Goal: Task Accomplishment & Management: Complete application form

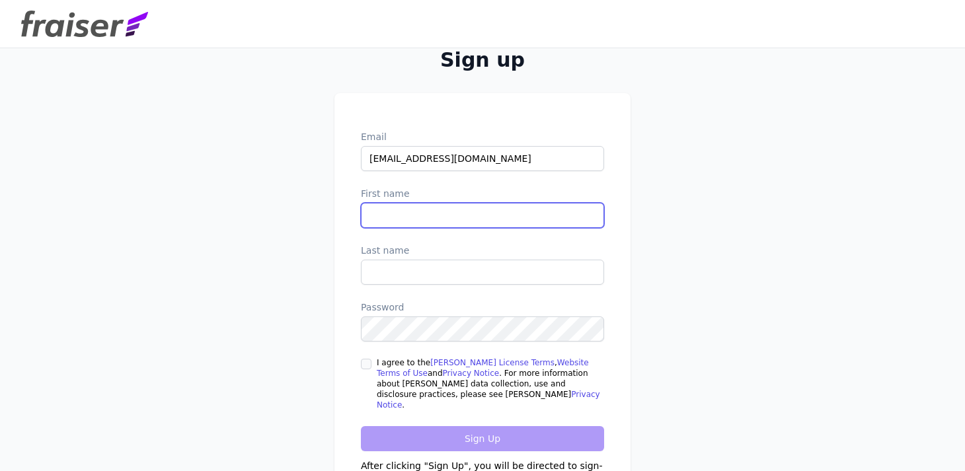
click at [403, 220] on input "First name" at bounding box center [482, 215] width 243 height 25
type input "[PERSON_NAME]"
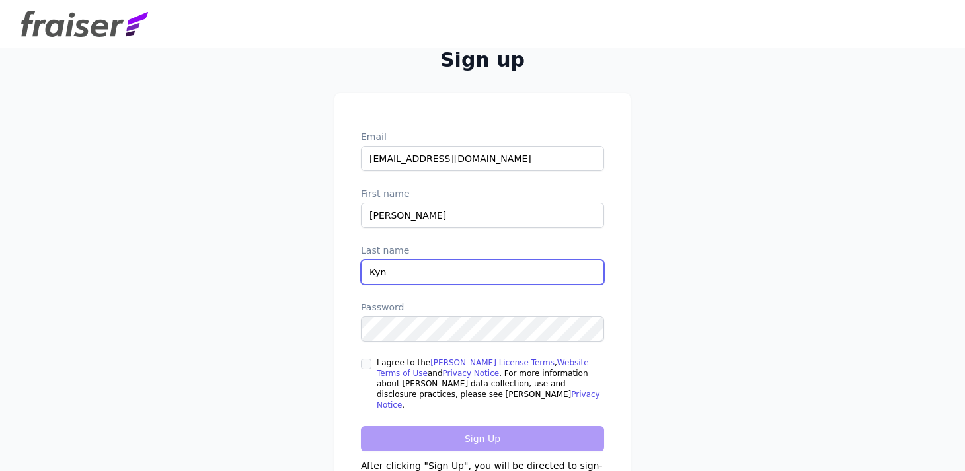
type input "Kyn"
click at [365, 362] on input "I agree to the Fraiser License Terms , Website Terms of Use and Privacy Notice …" at bounding box center [366, 364] width 11 height 11
checkbox input "true"
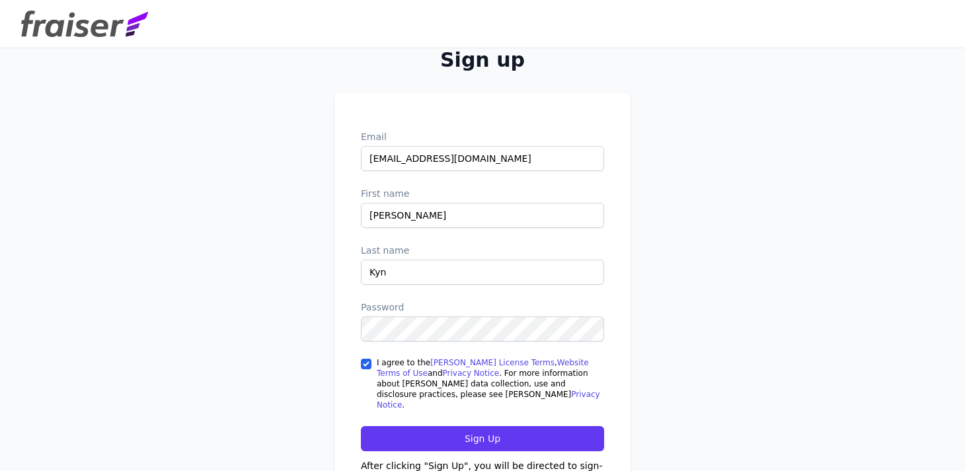
click at [379, 411] on form "Email nk@vncs.io First name Nathan Last name Kyn Password I agree to the Fraise…" at bounding box center [482, 320] width 243 height 380
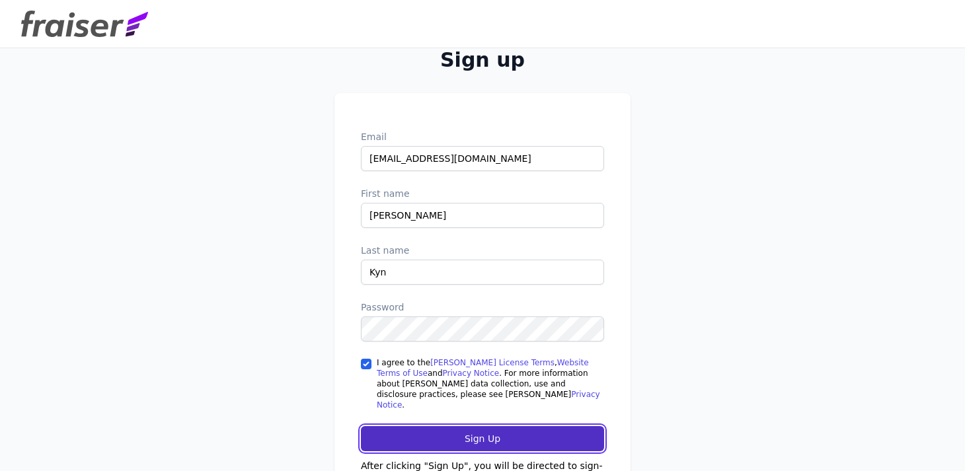
click at [380, 427] on input "Sign Up" at bounding box center [482, 439] width 243 height 25
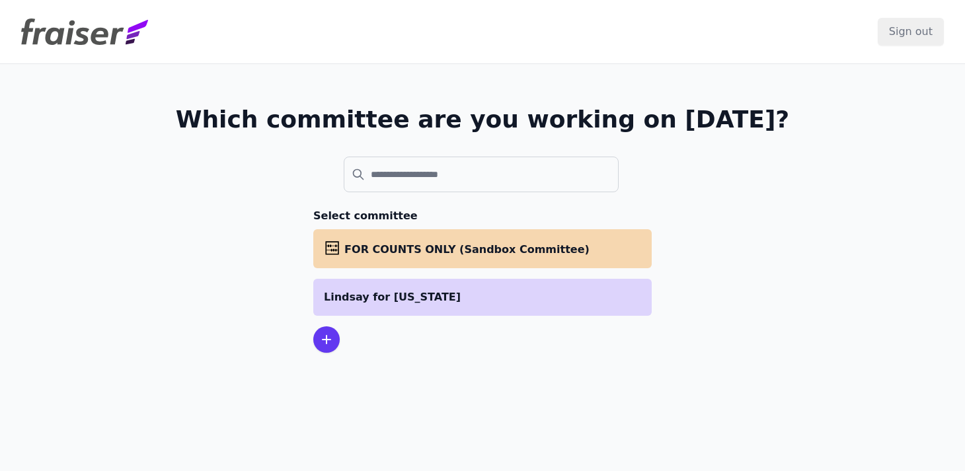
click at [341, 300] on p "Lindsay for Iowa" at bounding box center [482, 298] width 317 height 16
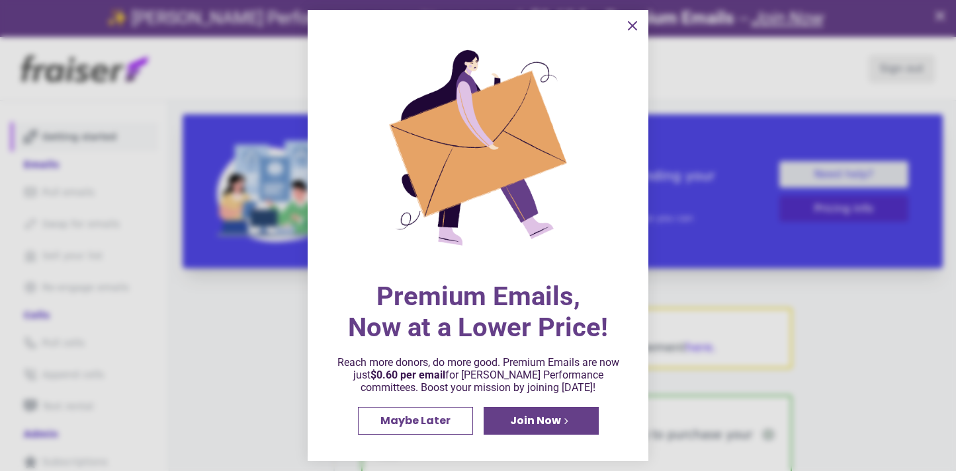
click at [638, 25] on icon "information" at bounding box center [632, 26] width 16 height 16
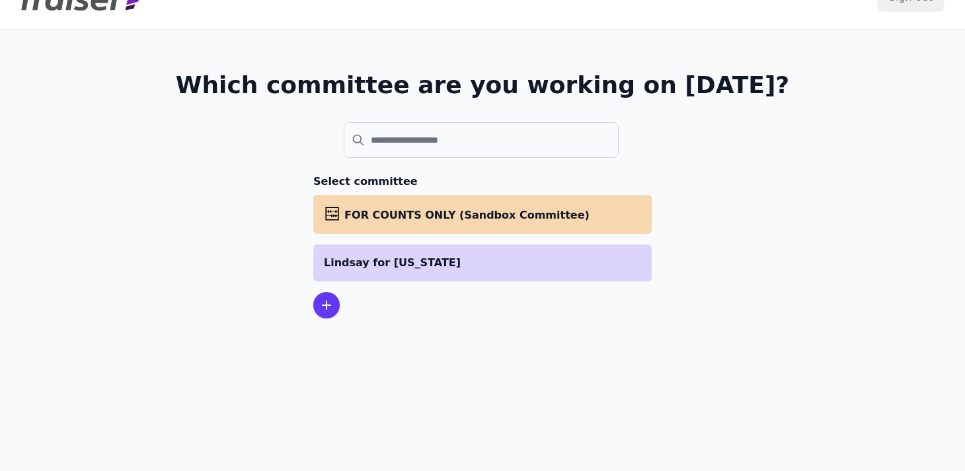
scroll to position [64, 0]
